Goal: Find contact information: Find contact information

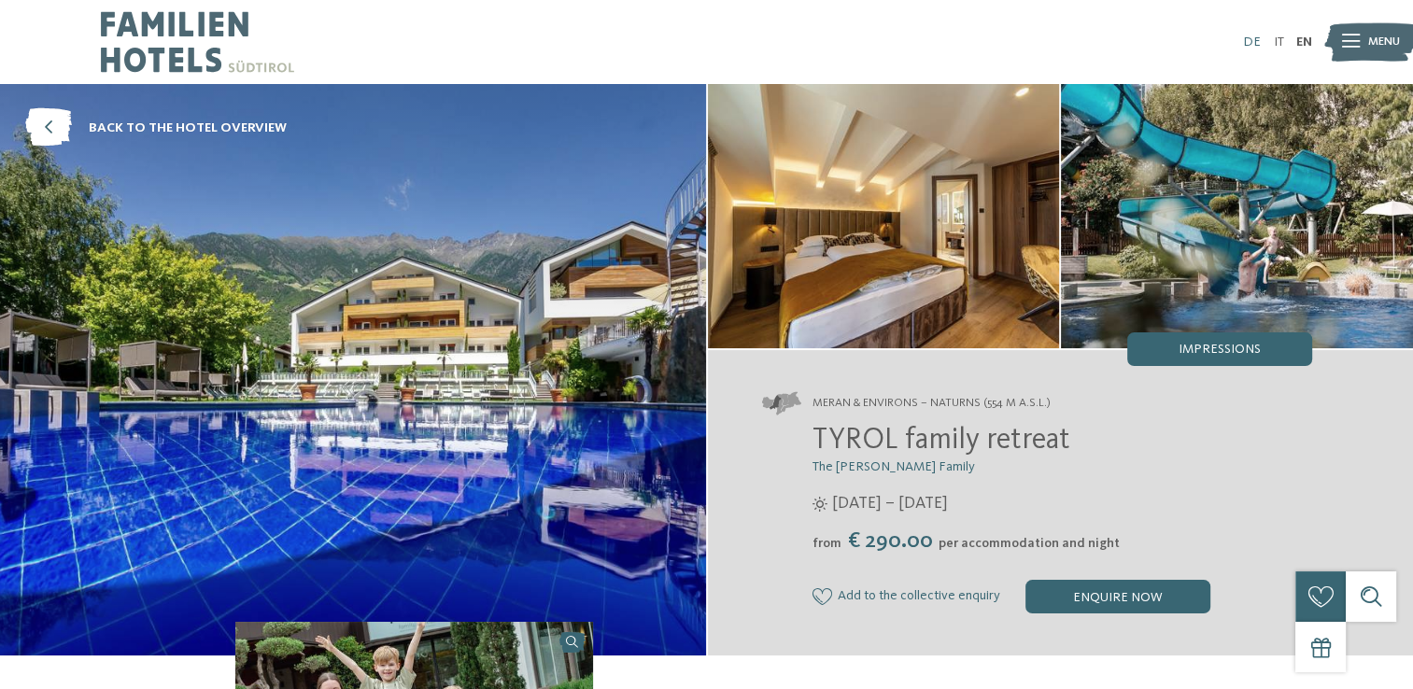
click at [1250, 38] on link "DE" at bounding box center [1252, 41] width 18 height 13
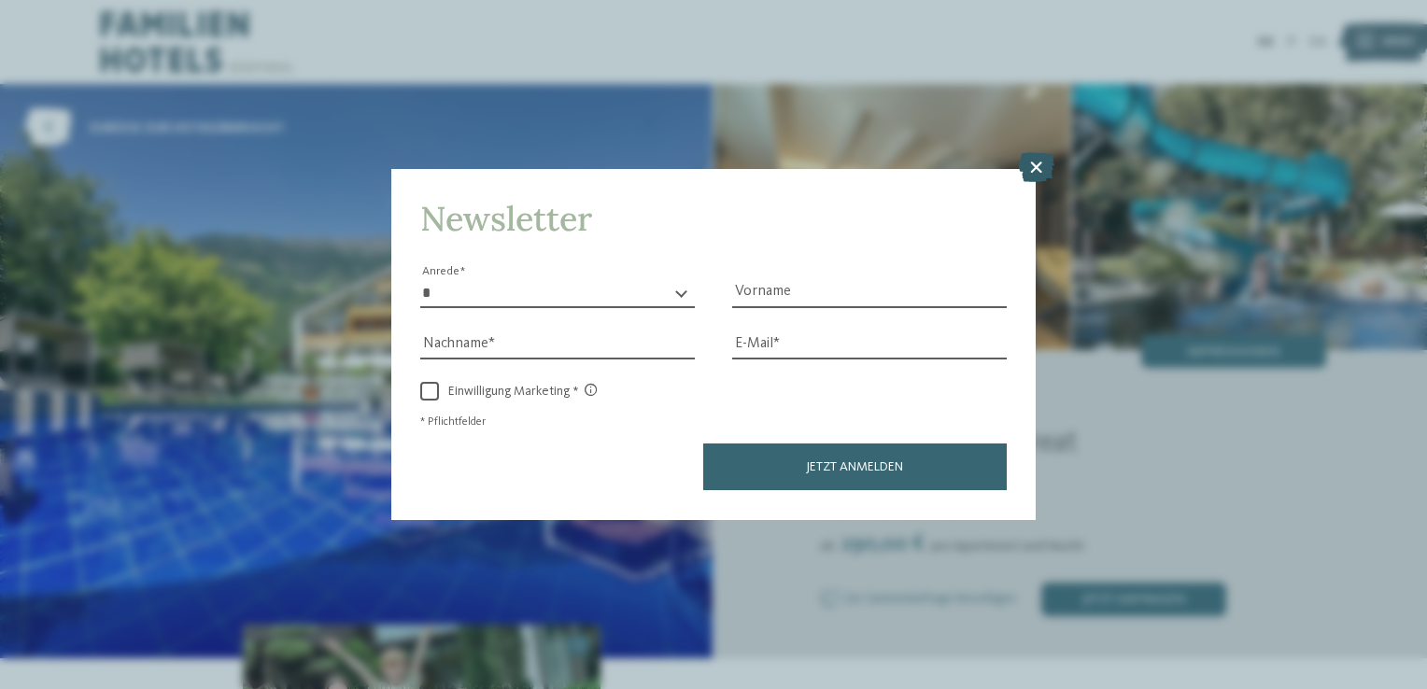
click at [1038, 180] on icon at bounding box center [1036, 168] width 36 height 30
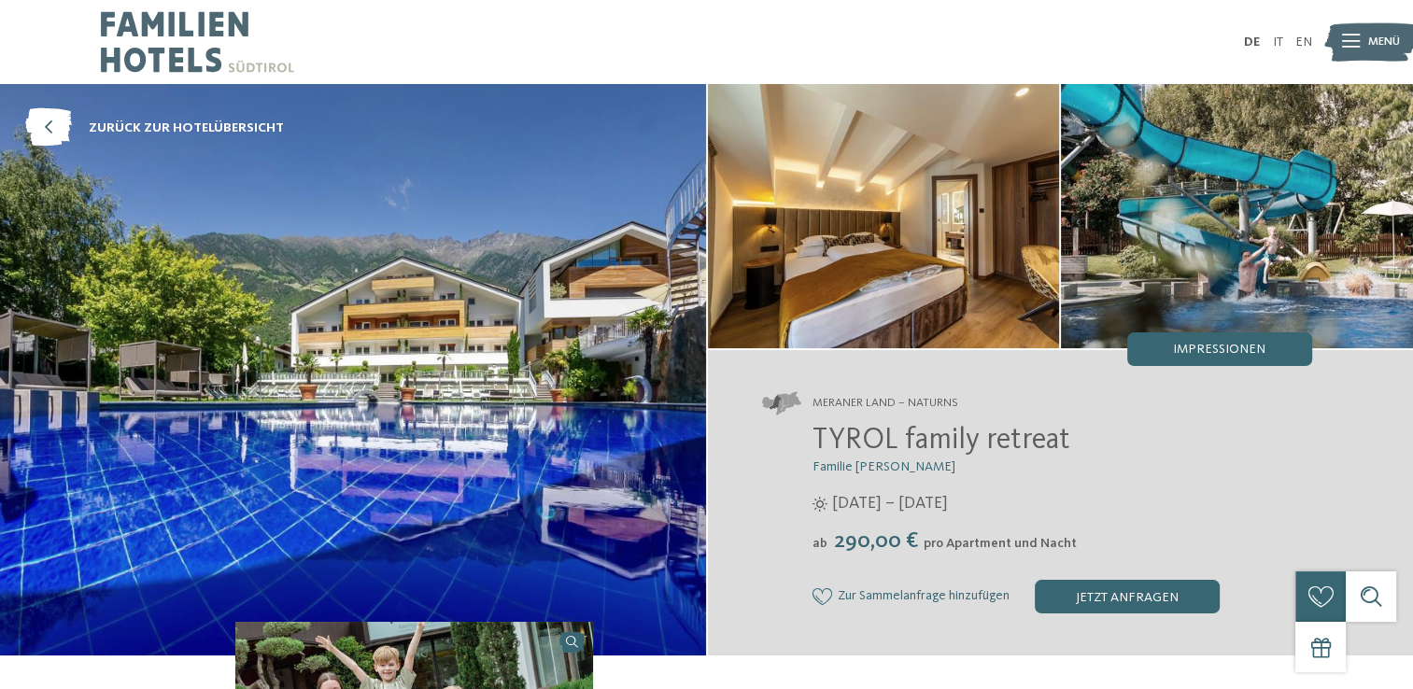
scroll to position [603, 0]
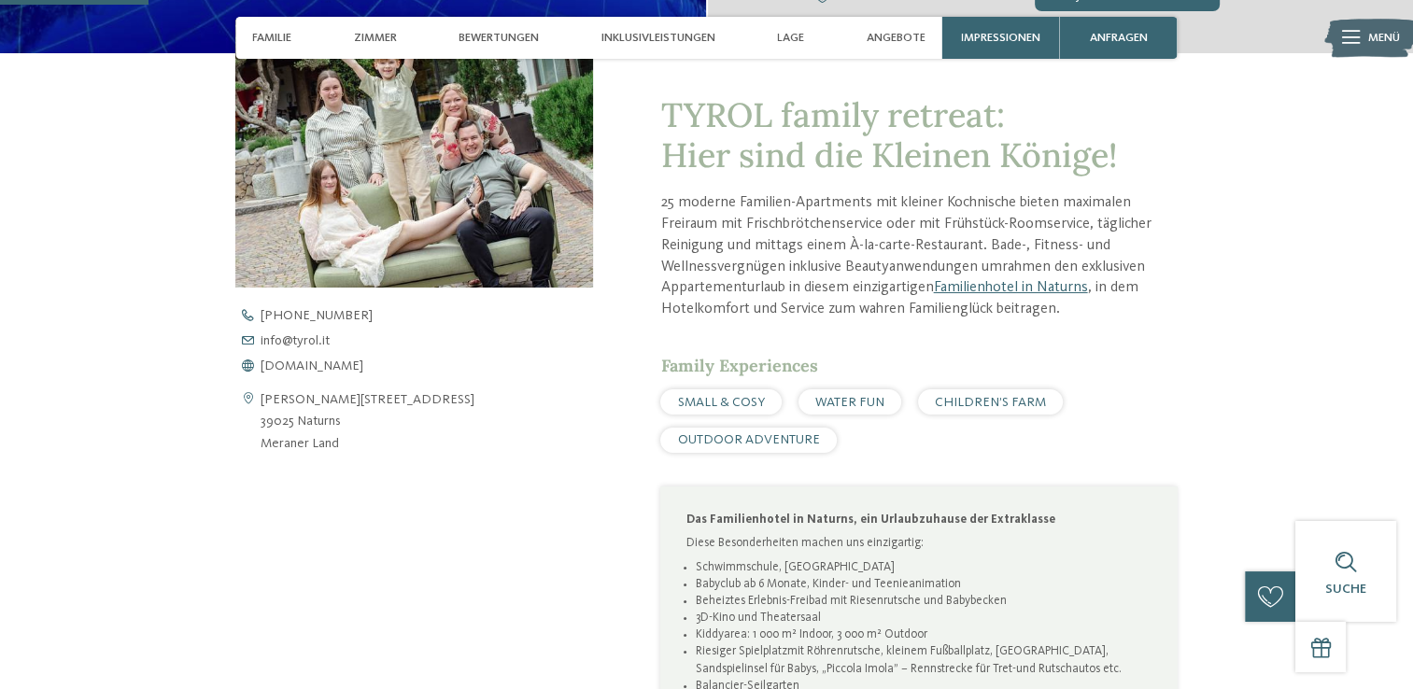
click at [285, 396] on address "Gustav-Flora-Straße 4 39025 Naturns Meraner Land" at bounding box center [368, 422] width 214 height 64
drag, startPoint x: 285, startPoint y: 396, endPoint x: 291, endPoint y: 386, distance: 12.2
click at [291, 386] on div "Gustav-Flora-Straße 4 39025 Naturns Meraner Land +39 0473 667 087 info@ no-spam…" at bounding box center [414, 382] width 358 height 146
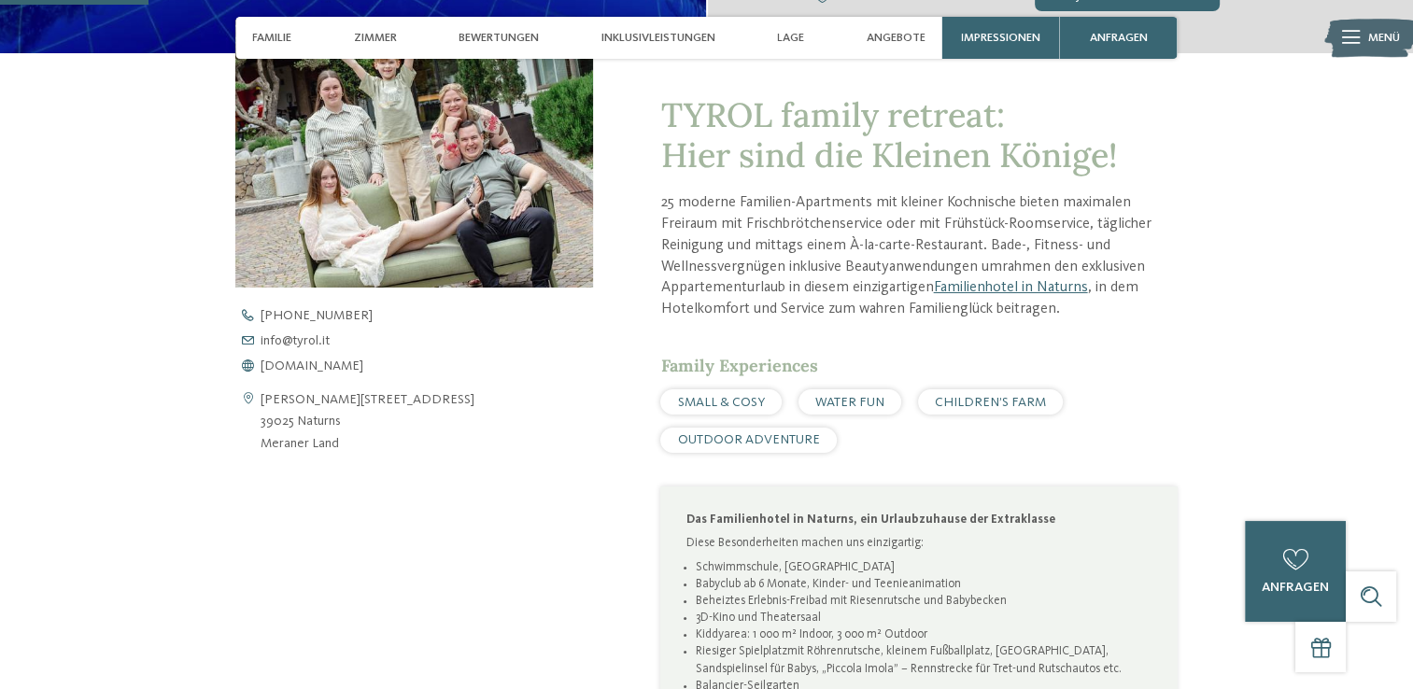
click at [262, 399] on address "Gustav-Flora-Straße 4 39025 Naturns Meraner Land" at bounding box center [368, 422] width 214 height 64
drag, startPoint x: 262, startPoint y: 399, endPoint x: 374, endPoint y: 424, distance: 114.9
click at [374, 424] on address "Gustav-Flora-Straße 4 39025 Naturns Meraner Land" at bounding box center [368, 422] width 214 height 64
copy address "Gustav-Flora-Straße 4 39025 Naturns"
